Goal: Find specific page/section: Find specific page/section

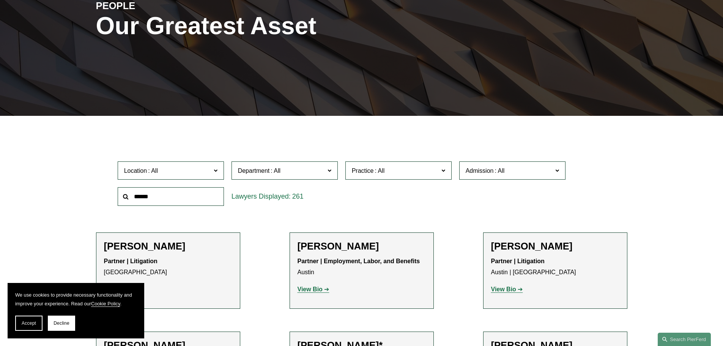
scroll to position [114, 0]
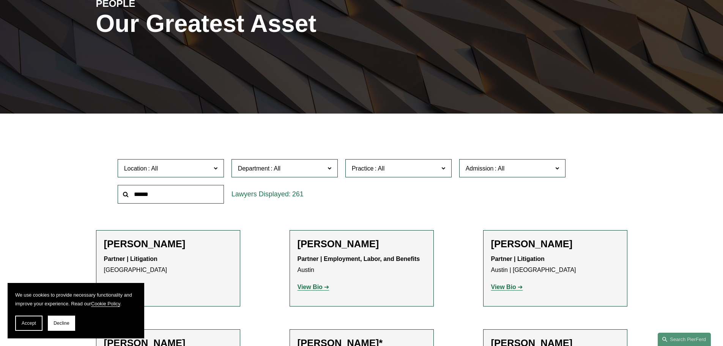
click at [404, 171] on span "Practice" at bounding box center [395, 168] width 87 height 10
click at [0, 0] on link "Cyber, Privacy & Technology" at bounding box center [0, 0] width 0 height 0
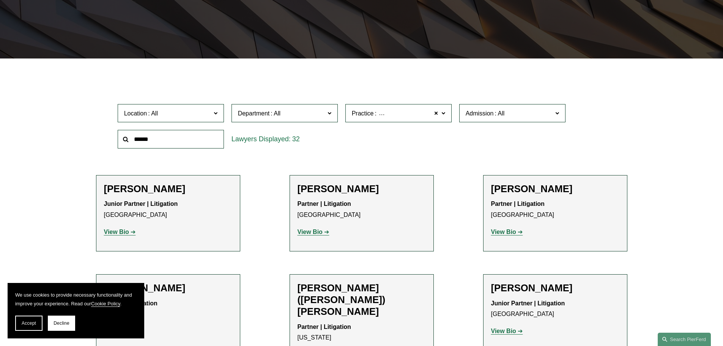
scroll to position [266, 0]
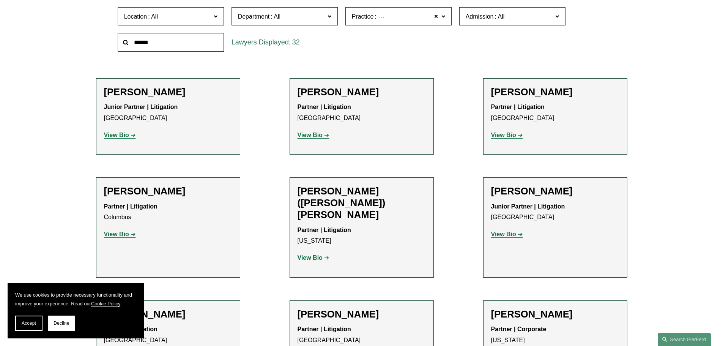
click at [515, 233] on strong "View Bio" at bounding box center [503, 234] width 25 height 6
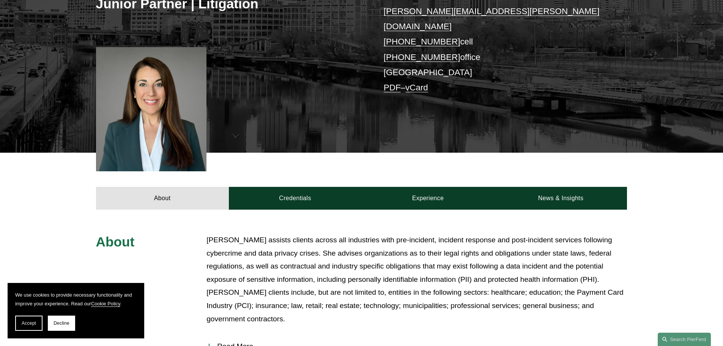
scroll to position [152, 0]
